Goal: Transaction & Acquisition: Purchase product/service

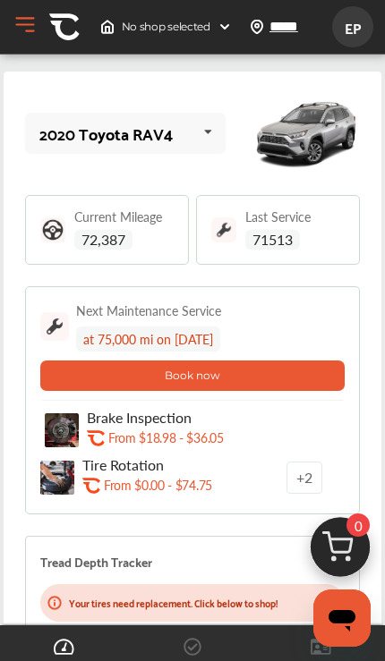
click at [68, 153] on div "2020 Toyota RAV4 2020 Toyota RAV4" at bounding box center [125, 133] width 200 height 40
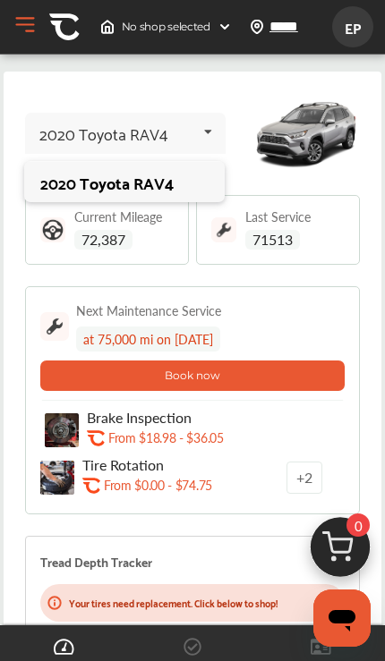
click at [50, 130] on div "2020 Toyota RAV4" at bounding box center [103, 133] width 128 height 18
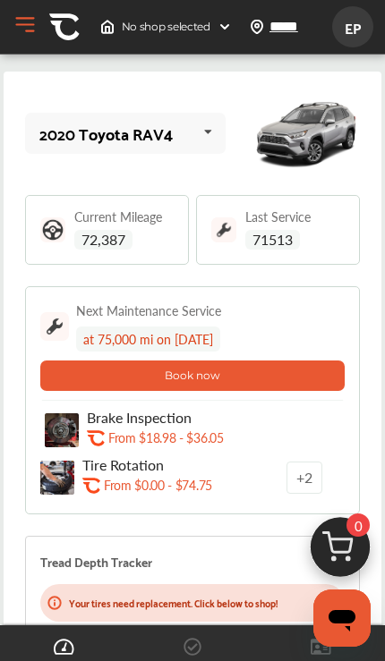
click at [22, 28] on button "Open Menu" at bounding box center [25, 25] width 27 height 27
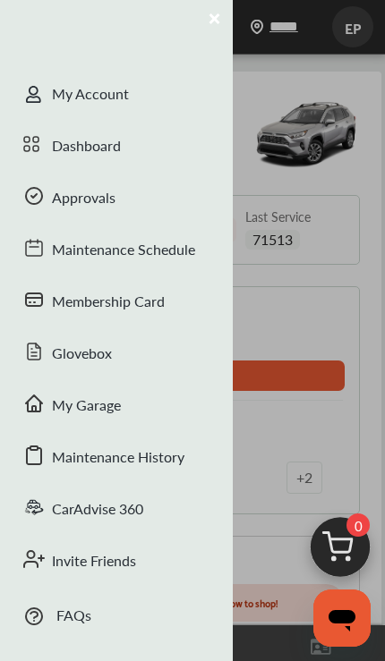
click at [53, 150] on div "Dashboard" at bounding box center [116, 148] width 233 height 52
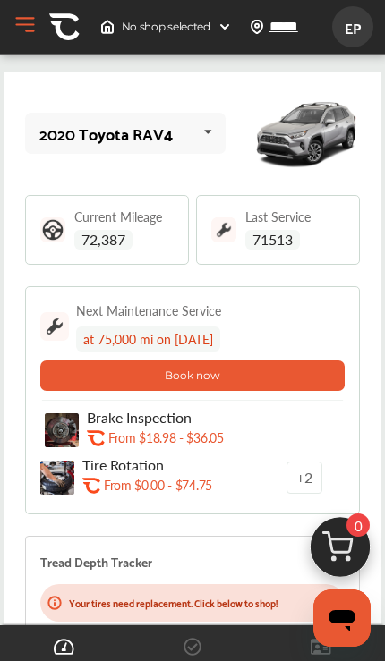
click at [274, 31] on input "*****" at bounding box center [304, 26] width 73 height 19
type input "*****"
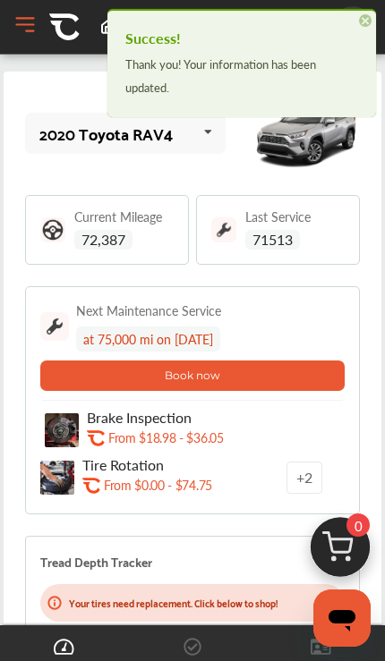
click at [362, 27] on span "×" at bounding box center [365, 20] width 13 height 13
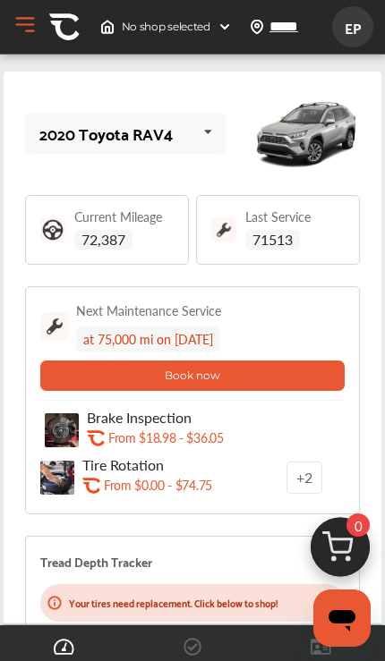
click at [231, 30] on img at bounding box center [224, 27] width 14 height 14
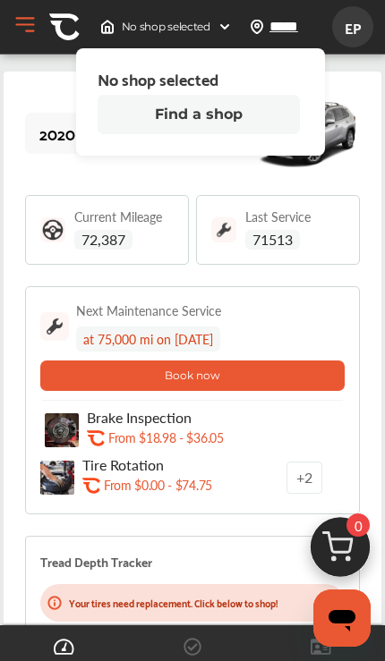
click at [283, 120] on button "Find a shop" at bounding box center [198, 114] width 202 height 39
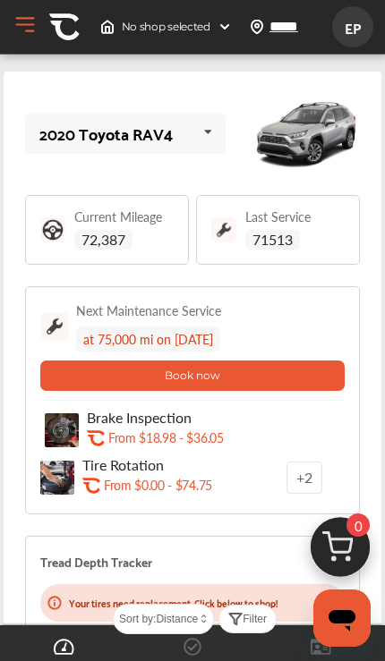
click at [221, 31] on img at bounding box center [224, 27] width 14 height 14
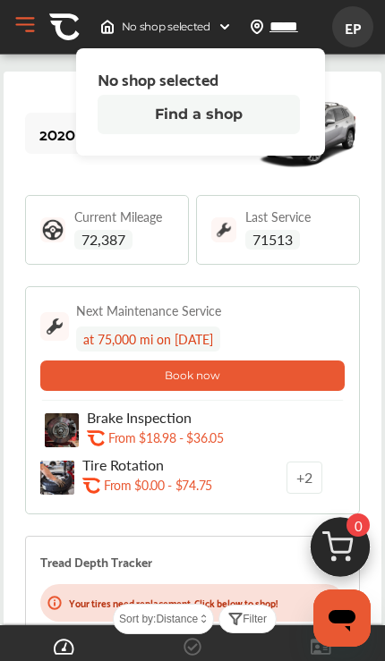
click at [259, 106] on button "Find a shop" at bounding box center [198, 114] width 202 height 39
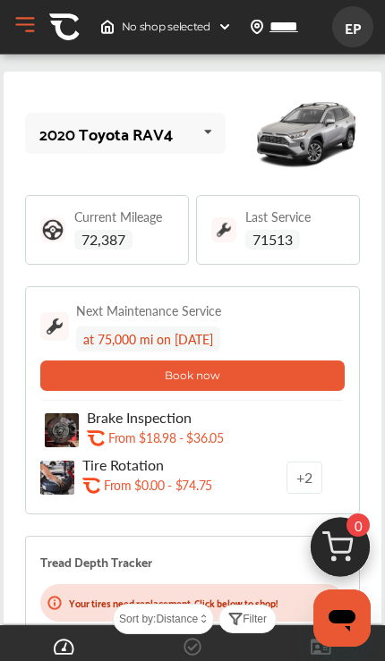
click at [65, 38] on img at bounding box center [64, 27] width 30 height 30
click at [21, 36] on button "Open Menu" at bounding box center [25, 25] width 27 height 27
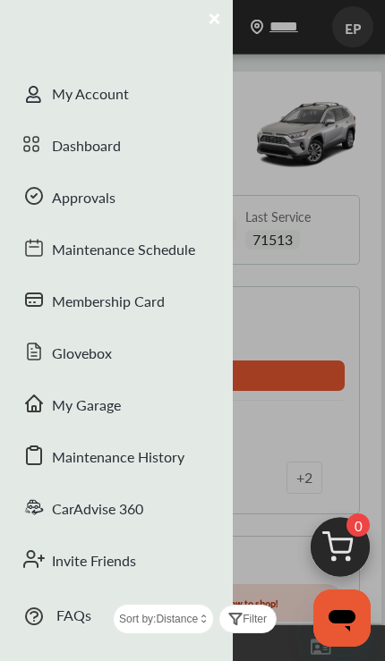
click at [171, 92] on div "My Account" at bounding box center [116, 96] width 233 height 52
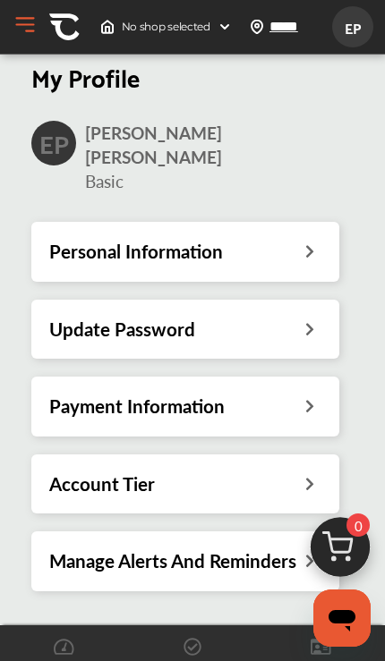
click at [300, 472] on icon at bounding box center [308, 481] width 17 height 19
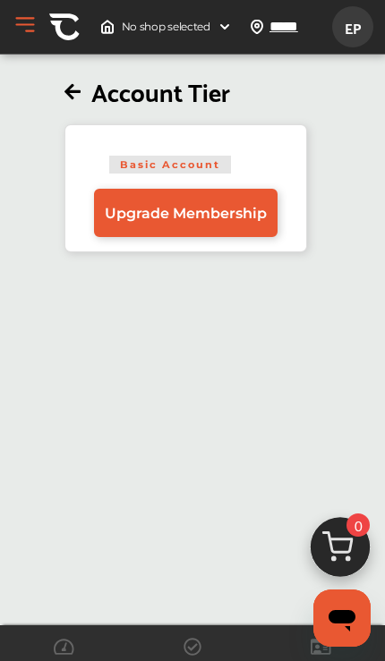
click at [68, 31] on img at bounding box center [64, 27] width 30 height 30
click at [55, 41] on img at bounding box center [64, 27] width 30 height 30
click at [17, 43] on div "No shop selected No shop selected Find a shop ***** Sort by : Distance ***** EP…" at bounding box center [188, 26] width 377 height 41
click at [20, 36] on button "Open Menu" at bounding box center [25, 25] width 27 height 27
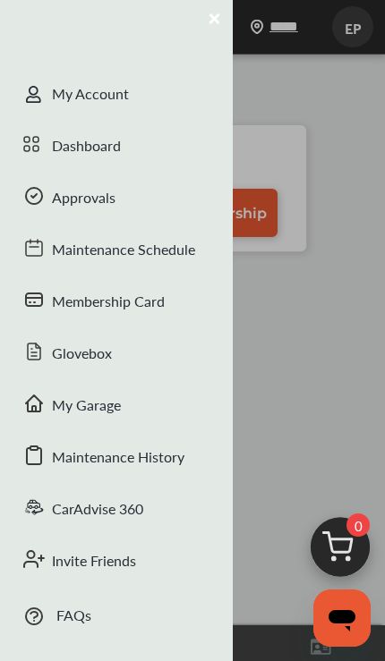
click at [139, 94] on div "My Account" at bounding box center [116, 96] width 233 height 52
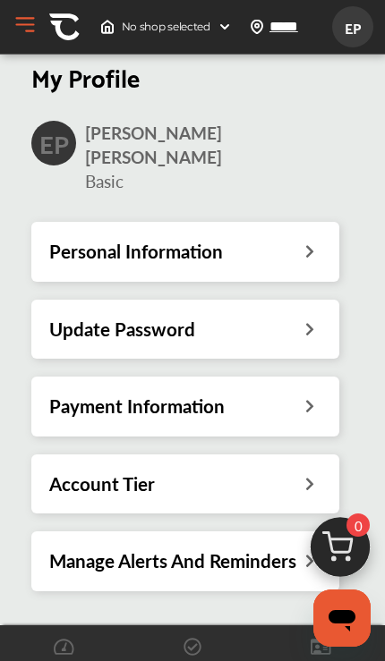
click at [98, 39] on div "No shop selected" at bounding box center [166, 27] width 146 height 29
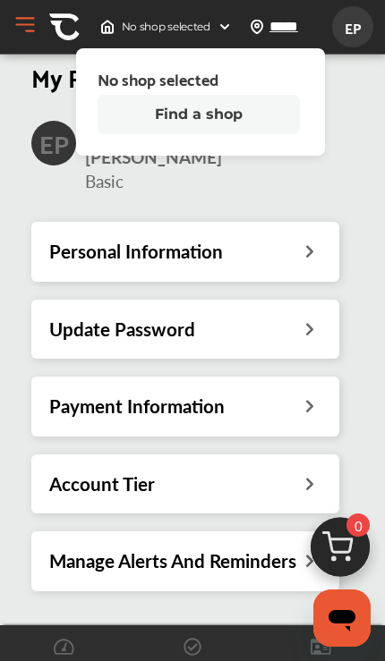
click at [63, 31] on img at bounding box center [64, 27] width 30 height 30
click at [63, 30] on img at bounding box center [64, 27] width 30 height 30
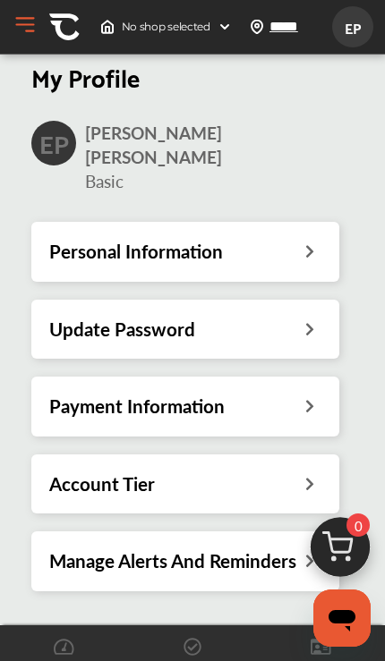
click at [52, 37] on img at bounding box center [64, 27] width 30 height 30
click at [48, 32] on div "No shop selected No shop selected Find a shop ***** Sort by : Distance ***** EP…" at bounding box center [188, 26] width 377 height 41
click at [34, 35] on button "Open Menu" at bounding box center [25, 25] width 27 height 27
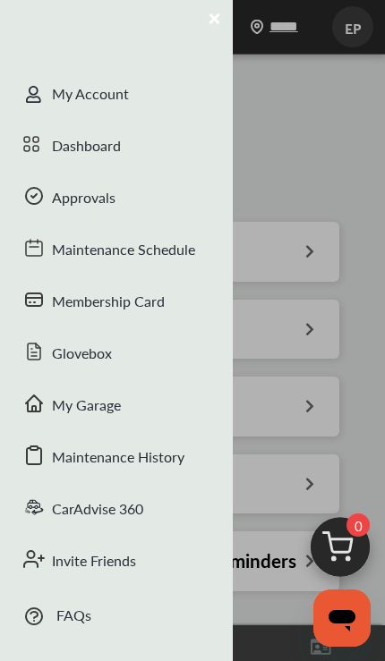
click at [181, 156] on div "Dashboard" at bounding box center [116, 148] width 233 height 52
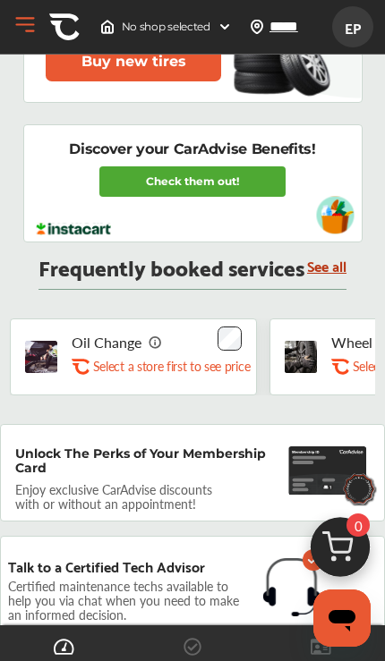
scroll to position [1558, 0]
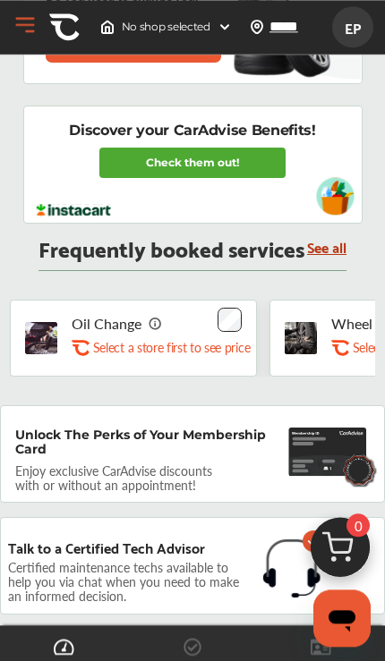
click at [230, 356] on p "Select a store first to see price" at bounding box center [171, 347] width 156 height 17
click at [164, 351] on p "Select a store first to see price" at bounding box center [171, 347] width 156 height 17
click at [129, 332] on p "Oil Change" at bounding box center [107, 323] width 70 height 17
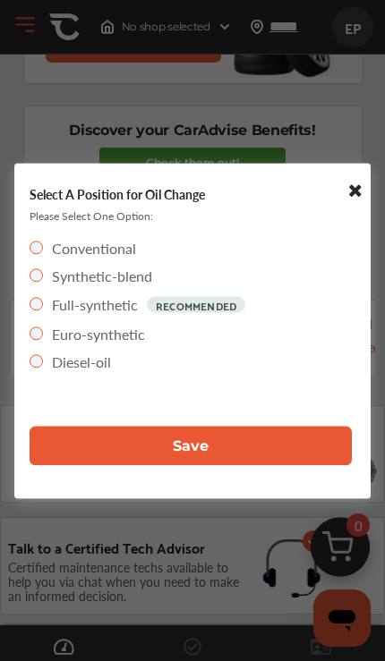
click at [283, 465] on button "Save" at bounding box center [191, 445] width 322 height 39
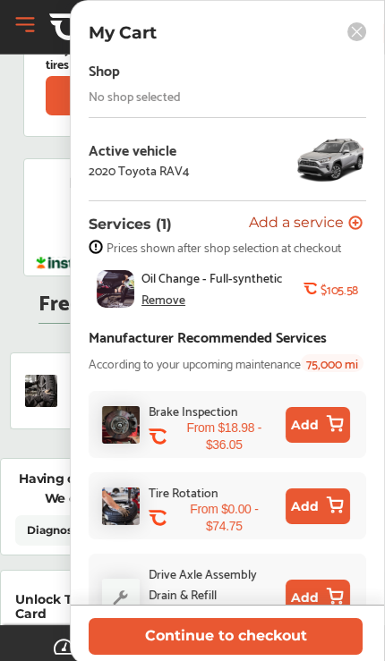
click at [344, 165] on img at bounding box center [330, 159] width 72 height 54
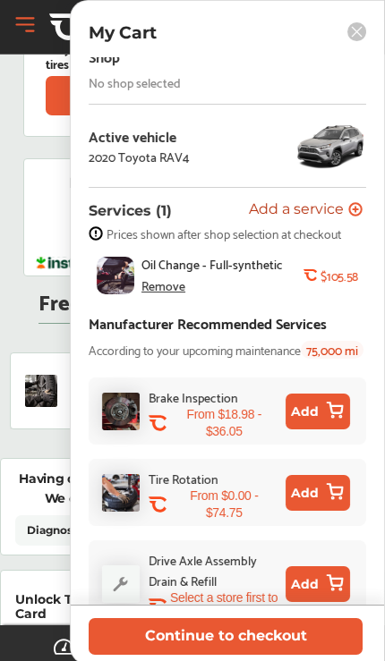
scroll to position [13, 0]
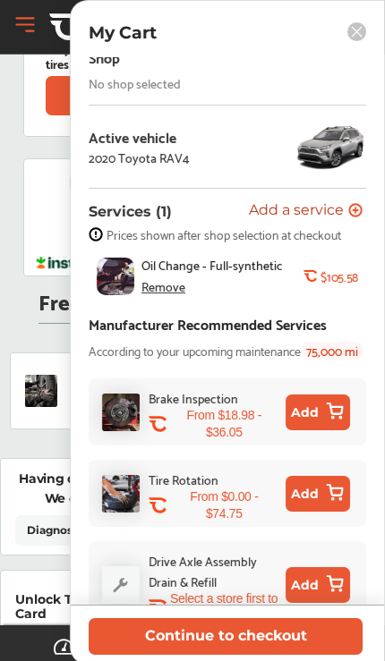
click at [349, 655] on button "Continue to checkout" at bounding box center [226, 636] width 274 height 37
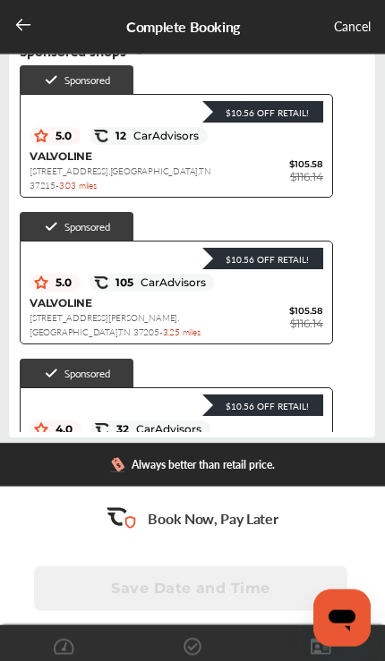
scroll to position [207, 0]
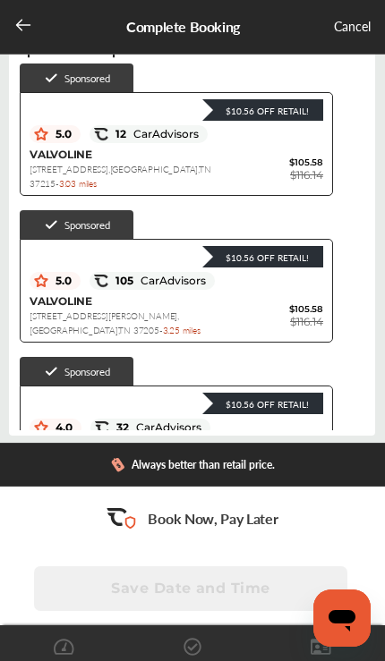
click at [317, 314] on div "$10.56 Off Retail! 5.0 105 CarAdvisors $10.56 Off Retail! VALVOLINE 4319 Hardin…" at bounding box center [176, 291] width 313 height 104
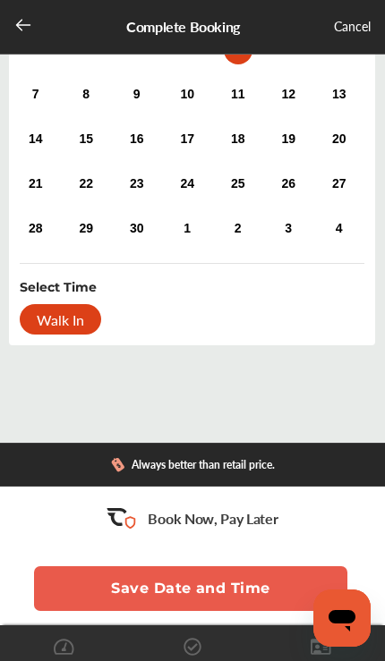
click at [357, 36] on div "Cancel" at bounding box center [352, 27] width 37 height 22
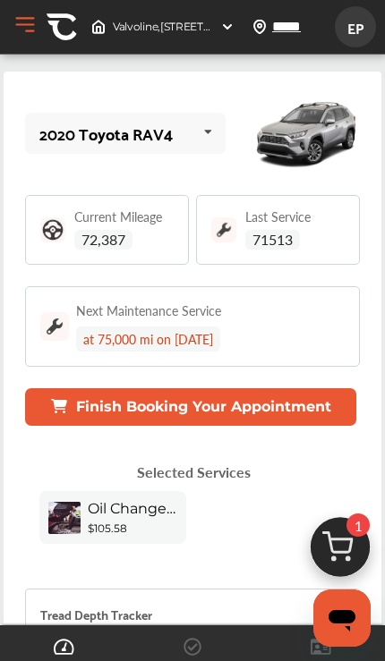
click at [59, 38] on img at bounding box center [62, 27] width 30 height 30
click at [36, 25] on button "Open Menu" at bounding box center [25, 25] width 27 height 27
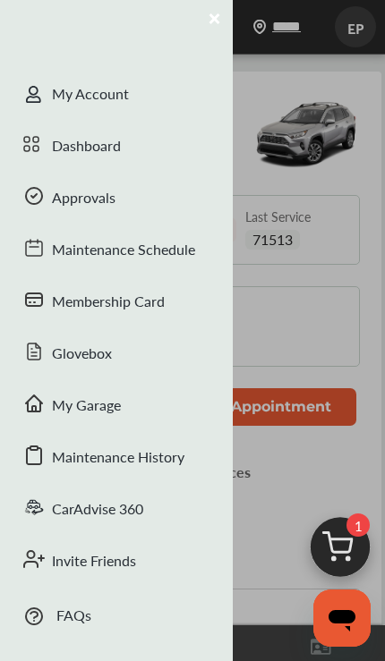
click at [127, 96] on div "My Account" at bounding box center [116, 96] width 233 height 52
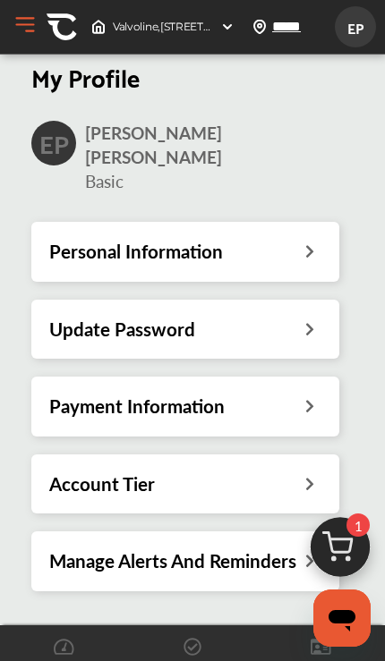
click at [36, 33] on button "Open Menu" at bounding box center [25, 25] width 27 height 27
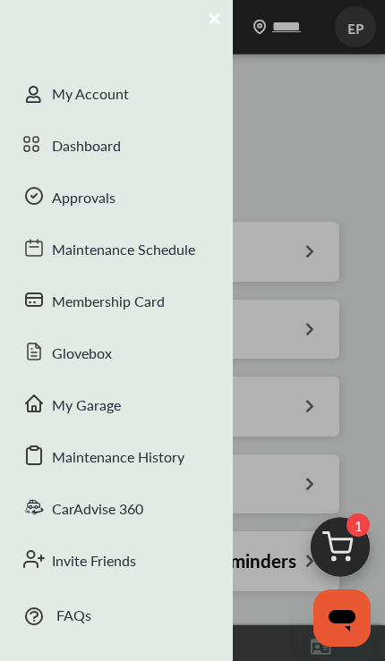
click at [121, 146] on div "Dashboard" at bounding box center [116, 148] width 233 height 52
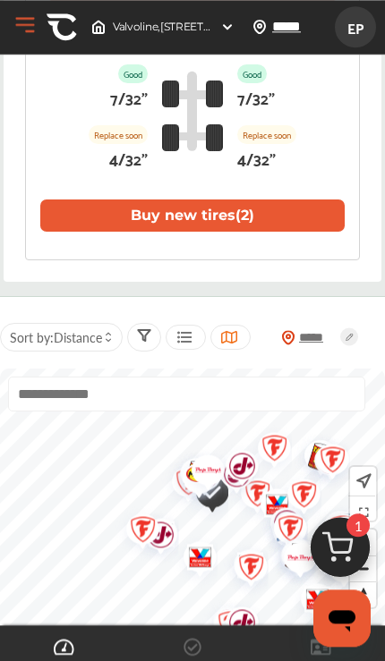
scroll to position [638, 0]
click at [314, 232] on button "Buy new tires ( 2 )" at bounding box center [192, 215] width 304 height 32
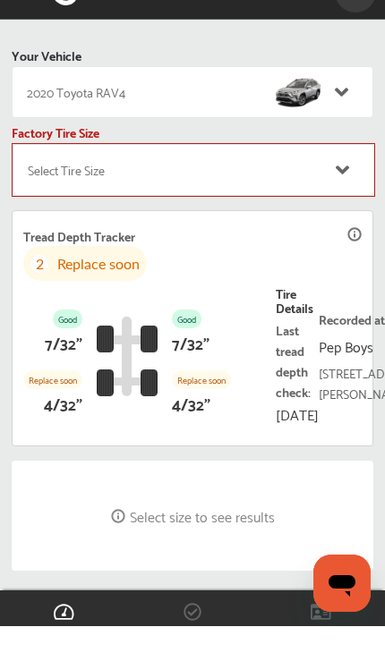
scroll to position [170, 0]
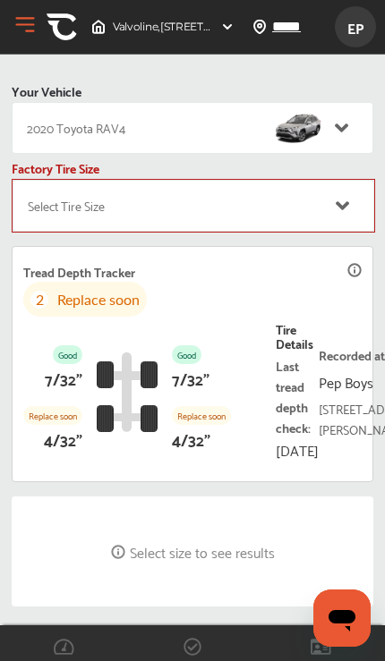
click at [202, 452] on p "4/32"" at bounding box center [191, 439] width 38 height 28
click at [324, 185] on div "Select Tire Size" at bounding box center [193, 206] width 361 height 52
